Goal: Information Seeking & Learning: Learn about a topic

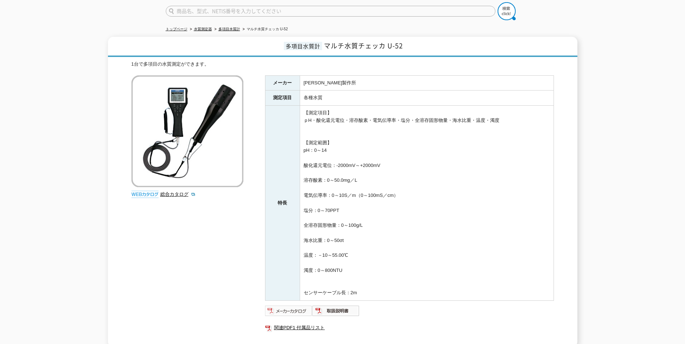
scroll to position [23, 0]
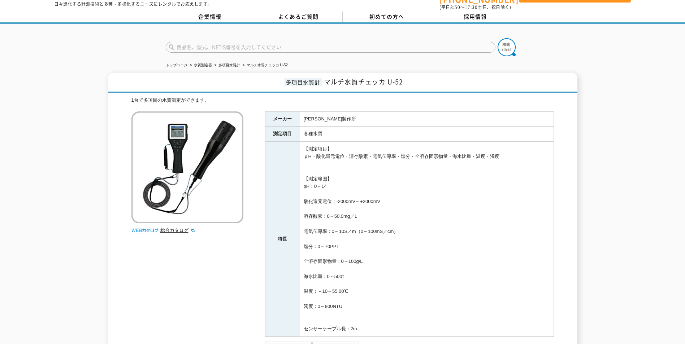
drag, startPoint x: 490, startPoint y: 152, endPoint x: 500, endPoint y: 154, distance: 10.3
click at [500, 154] on td "【測定項目】 ｐH・酸化還元電位・溶存酸素・電気伝導率・塩分・全溶存固形物量・海水比重・温度・濁度 【測定範囲】 pH：0～14 酸化還元電位：-2000mV…" at bounding box center [427, 239] width 254 height 195
drag, startPoint x: 348, startPoint y: 150, endPoint x: 367, endPoint y: 154, distance: 19.5
click at [367, 154] on td "【測定項目】 ｐH・酸化還元電位・溶存酸素・電気伝導率・塩分・全溶存固形物量・海水比重・温度・濁度 【測定範囲】 pH：0～14 酸化還元電位：-2000mV…" at bounding box center [427, 239] width 254 height 195
drag, startPoint x: 304, startPoint y: 152, endPoint x: 313, endPoint y: 154, distance: 8.6
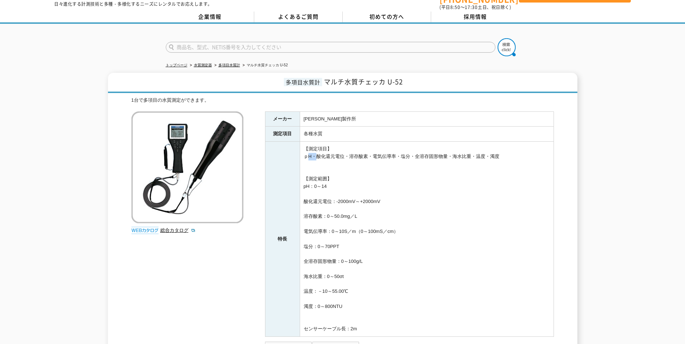
click at [313, 154] on td "【測定項目】 ｐH・酸化還元電位・溶存酸素・電気伝導率・塩分・全溶存固形物量・海水比重・温度・濁度 【測定範囲】 pH：0～14 酸化還元電位：-2000mV…" at bounding box center [427, 239] width 254 height 195
drag, startPoint x: 313, startPoint y: 154, endPoint x: 315, endPoint y: 160, distance: 7.0
click at [315, 160] on td "【測定項目】 ｐH・酸化還元電位・溶存酸素・電気伝導率・塩分・全溶存固形物量・海水比重・温度・濁度 【測定範囲】 pH：0～14 酸化還元電位：-2000mV…" at bounding box center [427, 239] width 254 height 195
click at [226, 63] on link "多項目水質計" at bounding box center [229, 65] width 22 height 4
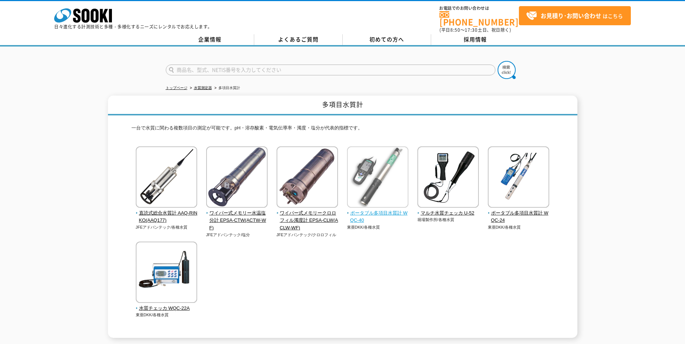
click at [391, 210] on span "ポータブル多項目水質計 WQC-40" at bounding box center [378, 217] width 62 height 15
